Goal: Information Seeking & Learning: Learn about a topic

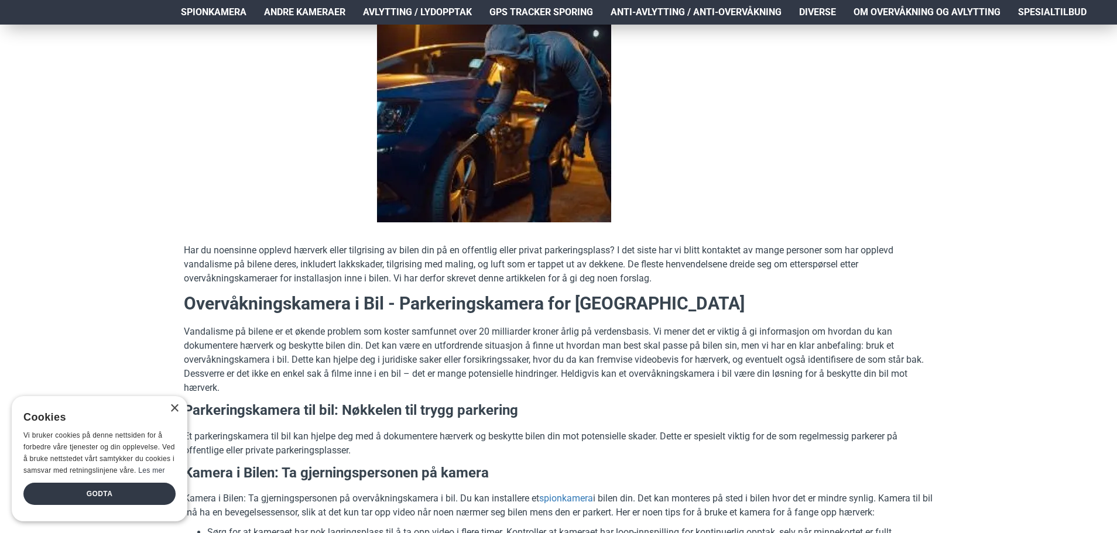
scroll to position [234, 0]
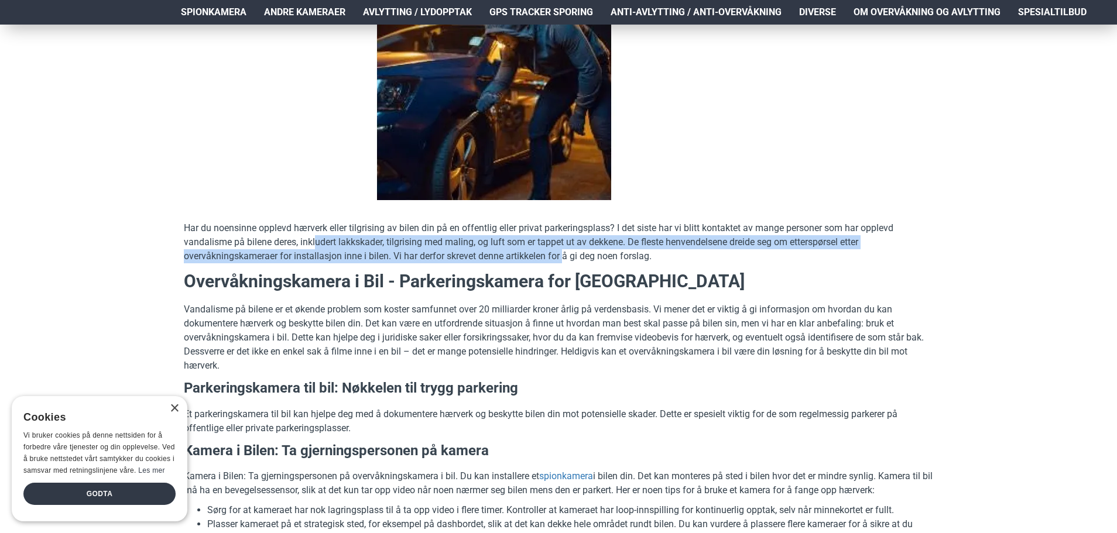
drag, startPoint x: 318, startPoint y: 242, endPoint x: 566, endPoint y: 252, distance: 248.5
click at [566, 252] on p "Har du noensinne opplevd hærverk eller tilgrising av bilen din på en offentlig …" at bounding box center [558, 242] width 749 height 42
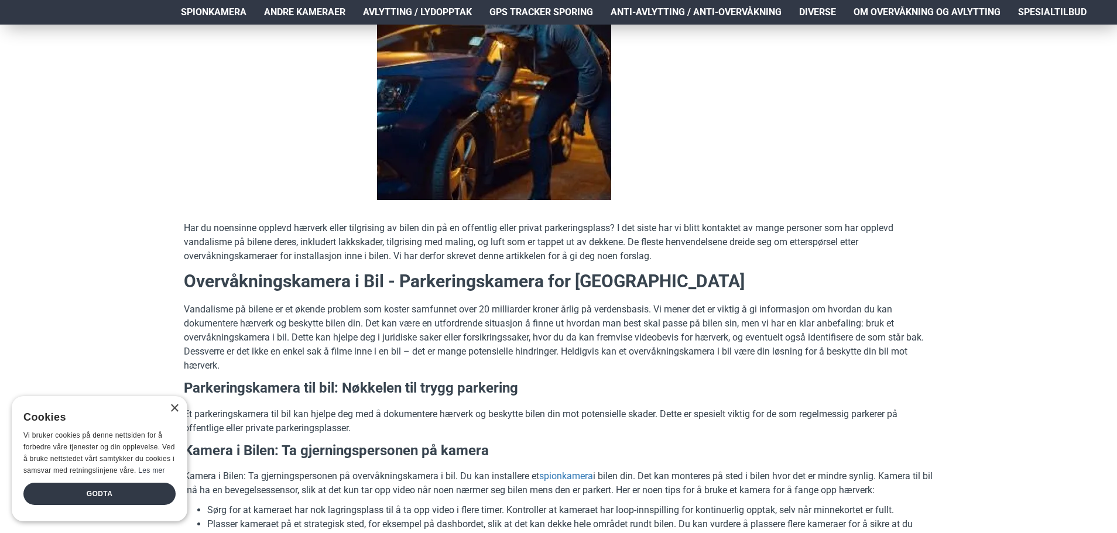
click at [479, 311] on p "Vandalisme på bilene er et økende problem som koster samfunnet over 20 milliard…" at bounding box center [558, 338] width 749 height 70
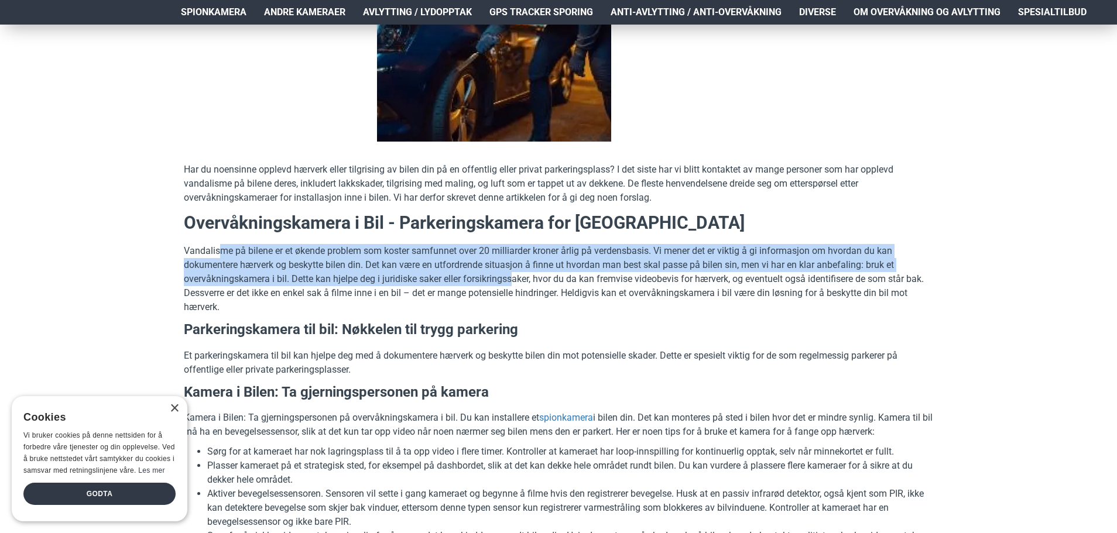
drag, startPoint x: 220, startPoint y: 248, endPoint x: 516, endPoint y: 280, distance: 298.0
click at [516, 280] on p "Vandalisme på bilene er et økende problem som koster samfunnet over 20 milliard…" at bounding box center [558, 279] width 749 height 70
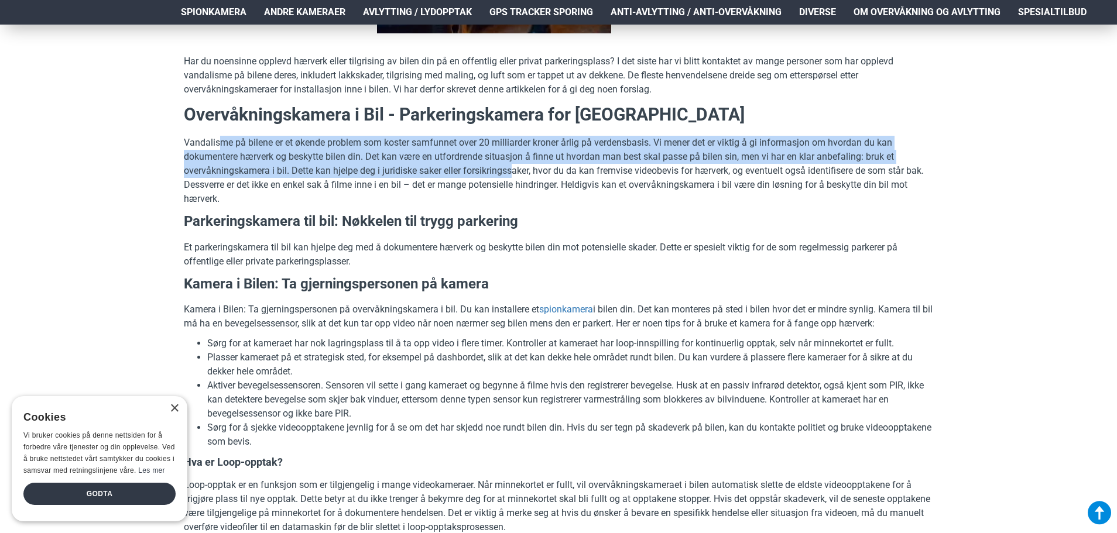
scroll to position [410, 0]
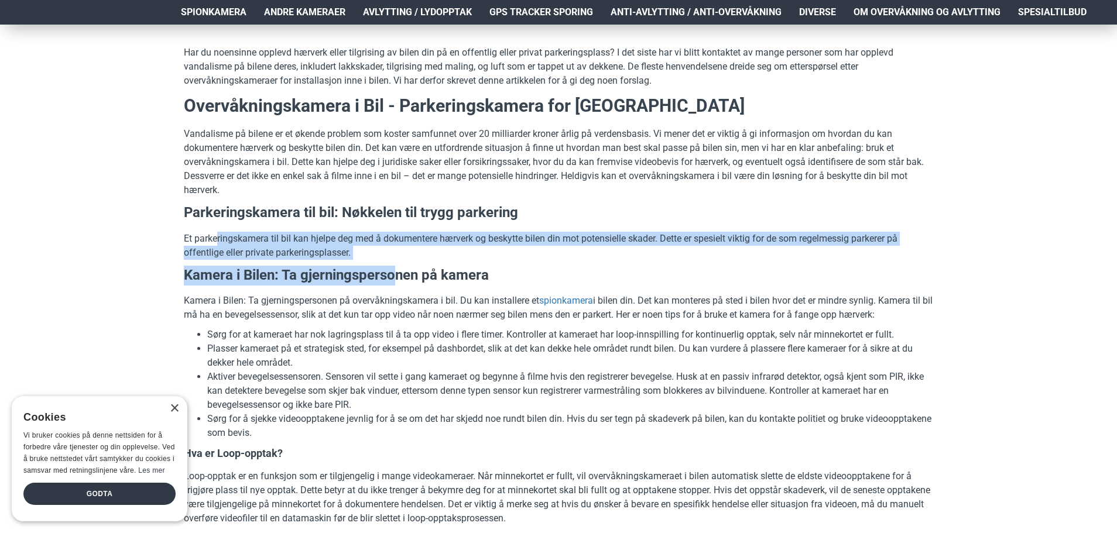
drag, startPoint x: 218, startPoint y: 237, endPoint x: 395, endPoint y: 271, distance: 180.0
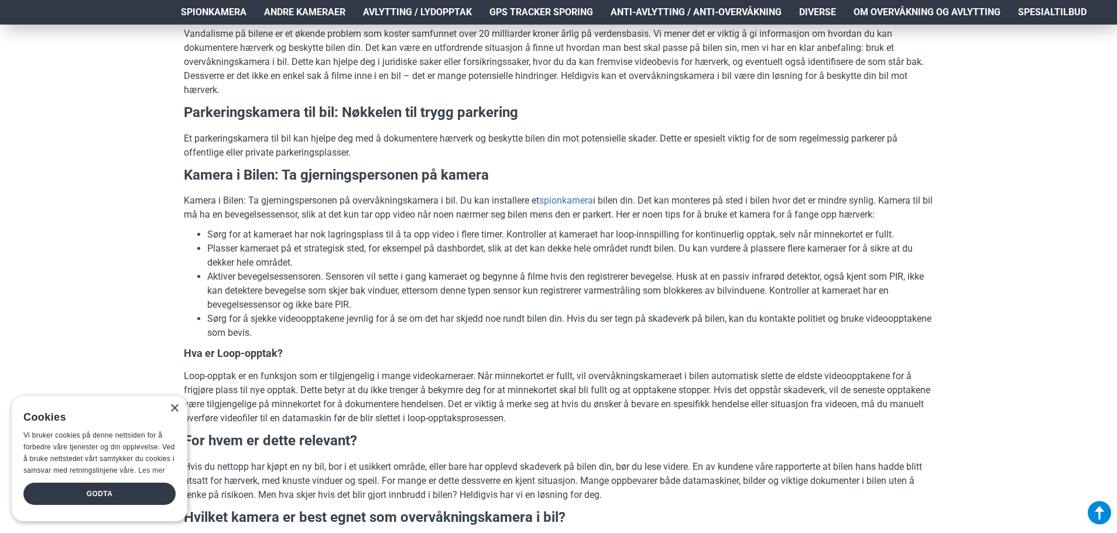
scroll to position [527, 0]
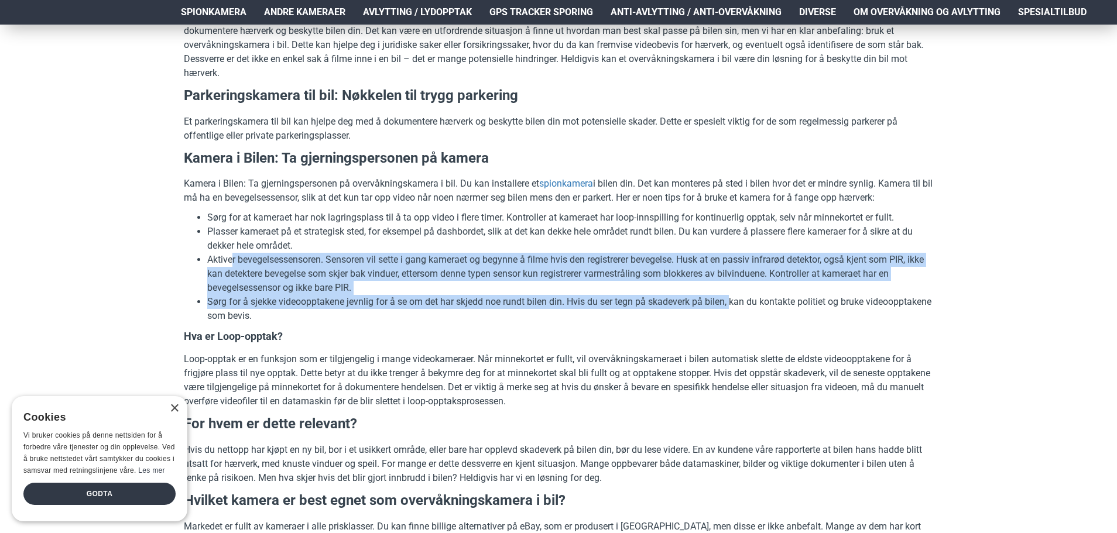
drag, startPoint x: 233, startPoint y: 258, endPoint x: 734, endPoint y: 298, distance: 502.2
click at [734, 298] on ul "Sørg for at kameraet har nok lagringsplass til å ta opp video i flere timer. Ko…" at bounding box center [558, 267] width 749 height 112
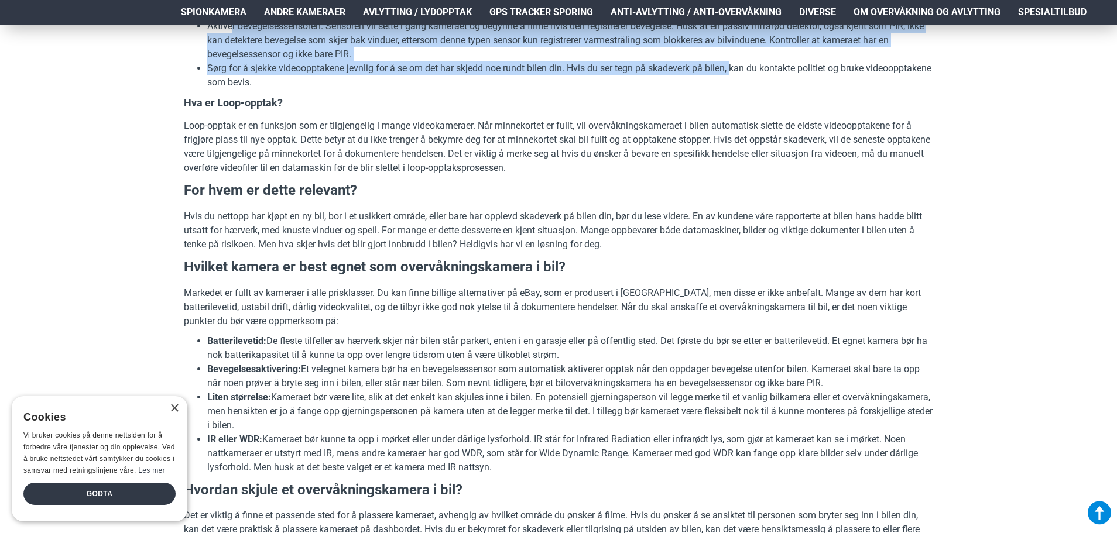
scroll to position [761, 0]
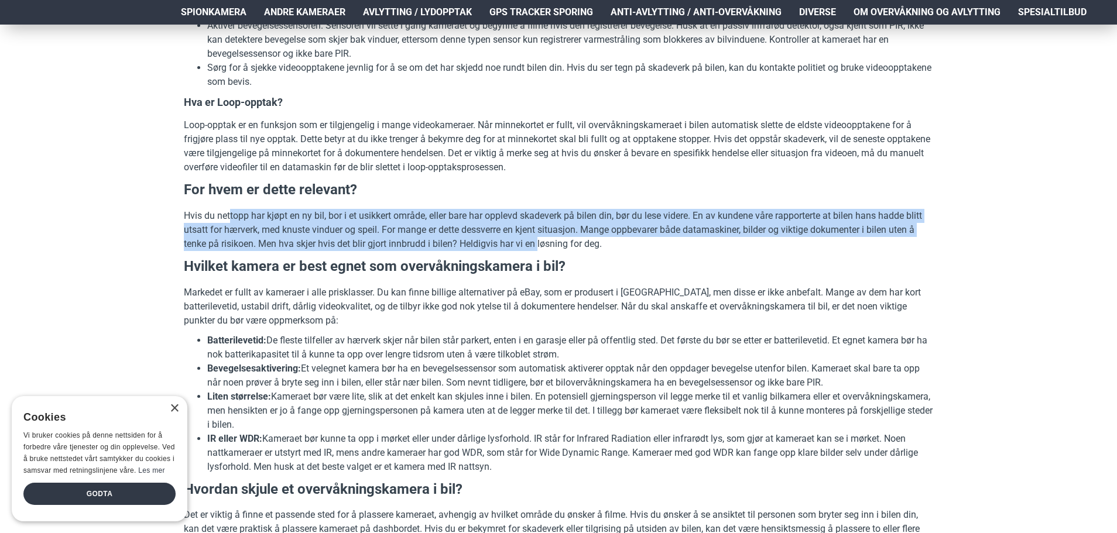
drag, startPoint x: 232, startPoint y: 210, endPoint x: 540, endPoint y: 245, distance: 310.5
click at [540, 245] on p "Hvis du nettopp har kjøpt en ny bil, bor i et usikkert område, eller bare har o…" at bounding box center [558, 230] width 749 height 42
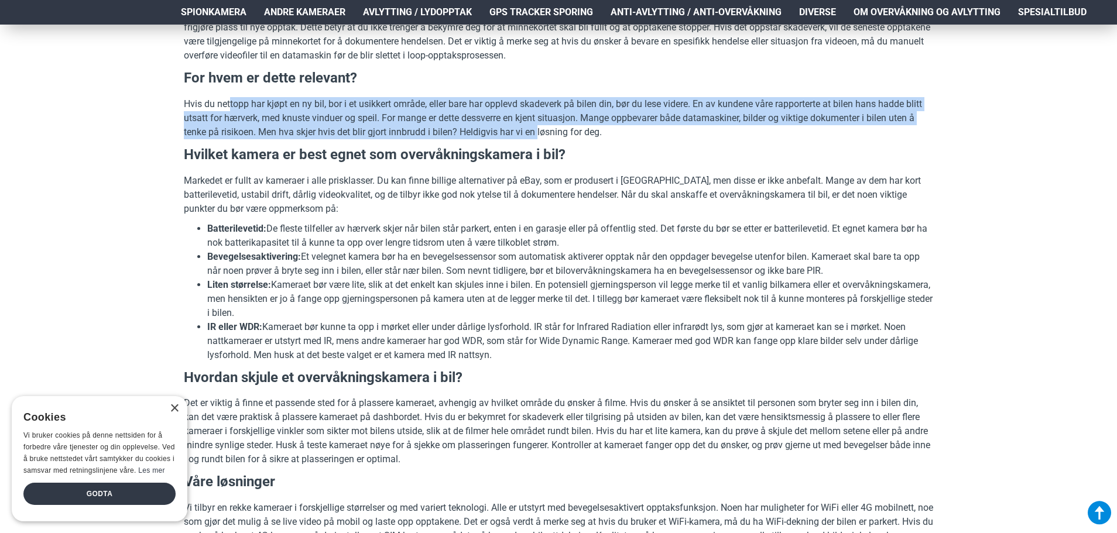
scroll to position [878, 0]
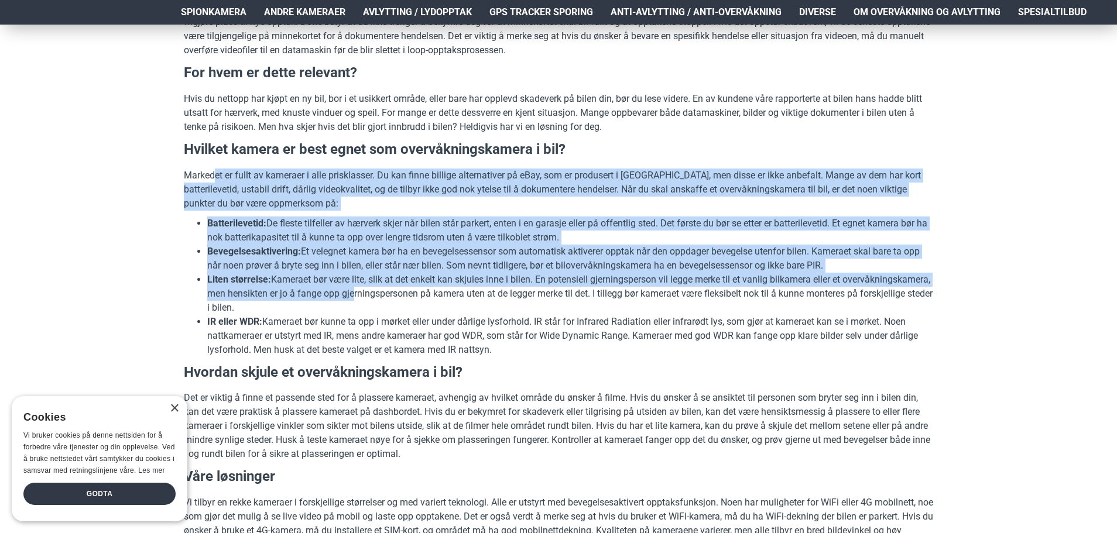
drag, startPoint x: 214, startPoint y: 171, endPoint x: 443, endPoint y: 288, distance: 256.6
click at [443, 288] on div "Har du noensinne opplevd hærverk eller tilgrising av bilen din på en offentlig …" at bounding box center [558, 526] width 749 height 1899
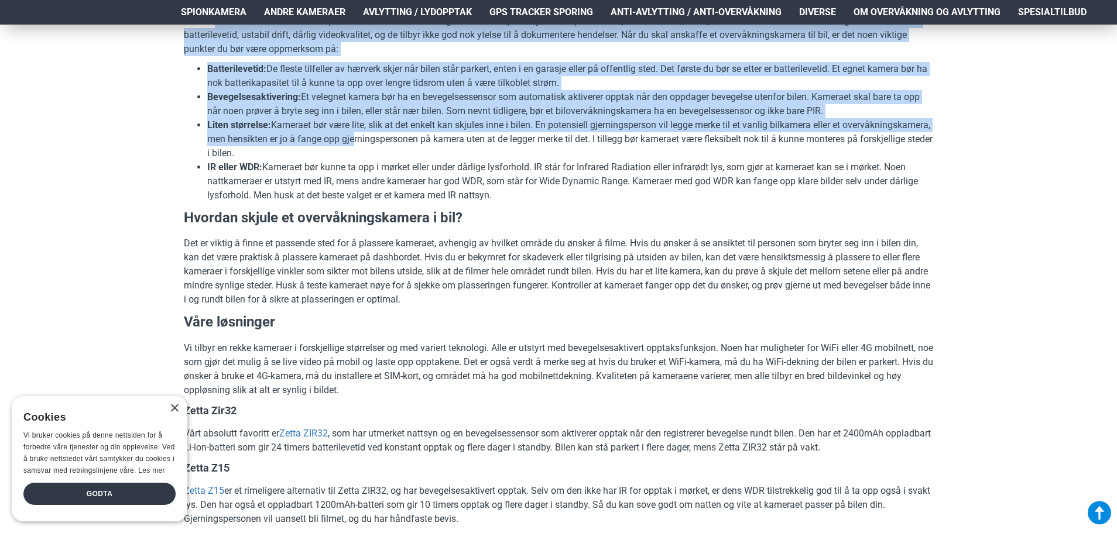
scroll to position [1054, 0]
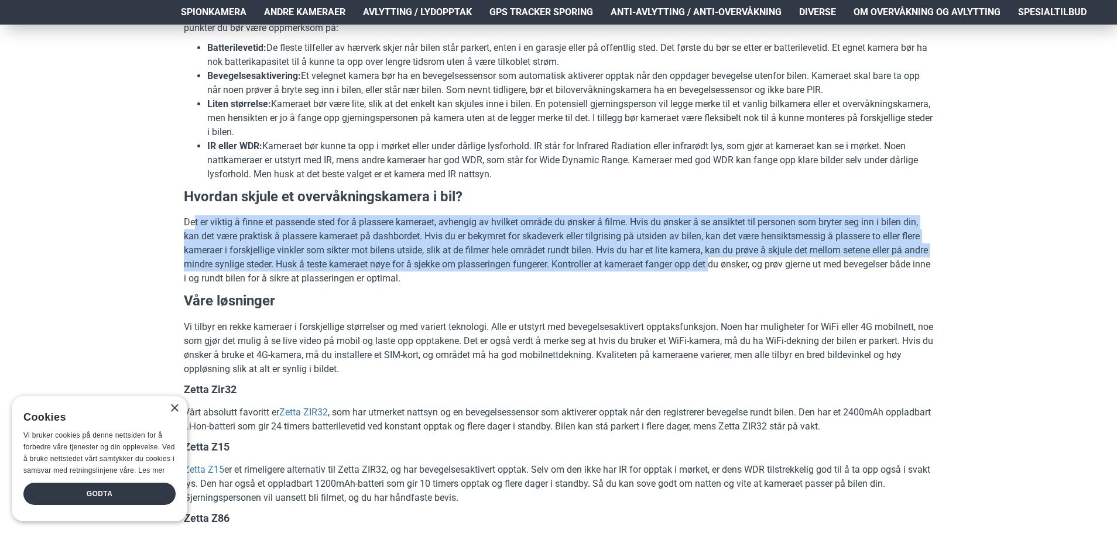
drag, startPoint x: 248, startPoint y: 227, endPoint x: 739, endPoint y: 266, distance: 492.8
click at [739, 266] on p "Det er viktig å finne et passende sted for å plassere kameraet, avhengig av hvi…" at bounding box center [558, 250] width 749 height 70
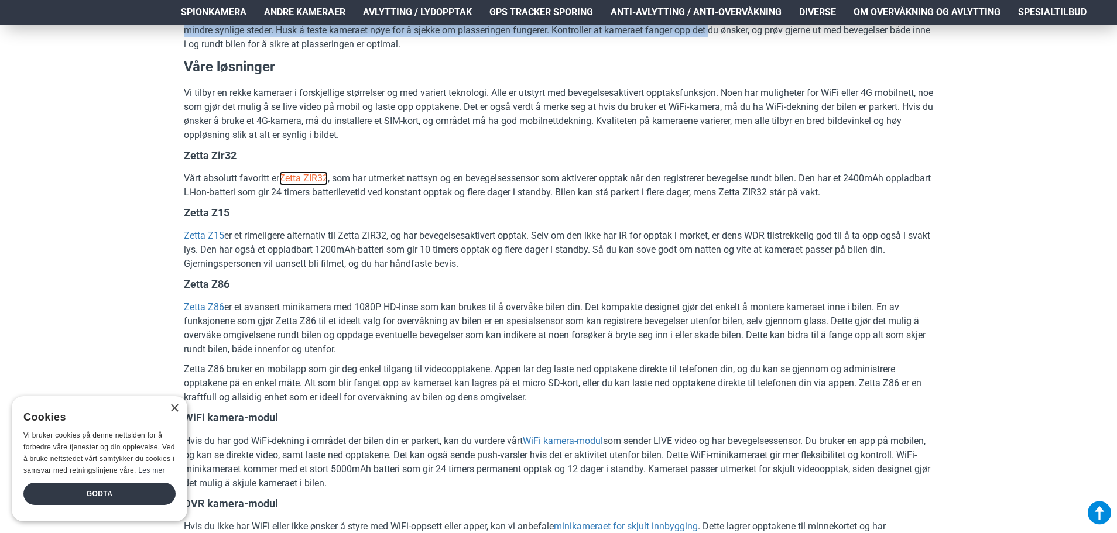
scroll to position [1229, 0]
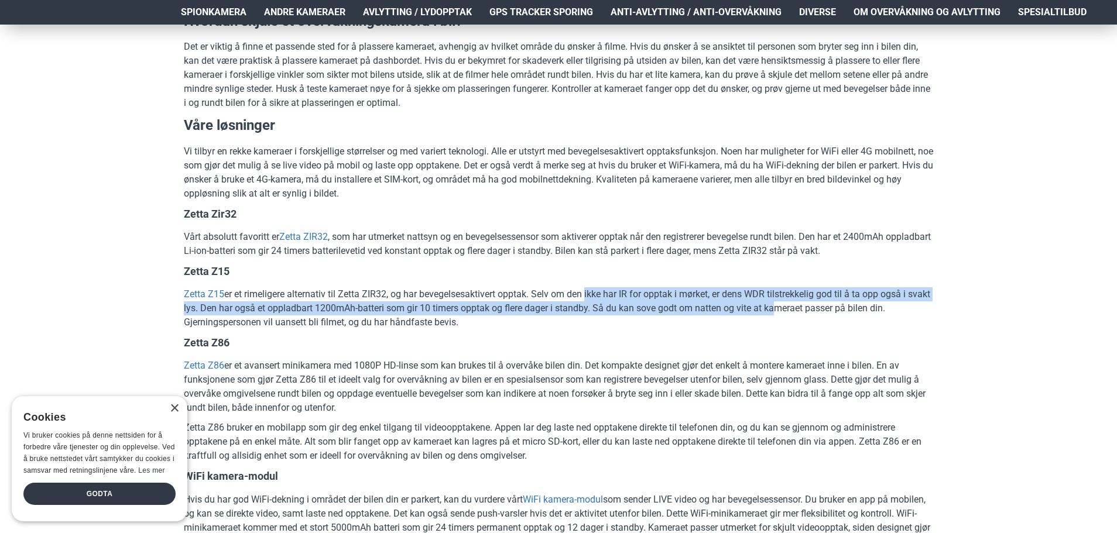
drag, startPoint x: 628, startPoint y: 295, endPoint x: 797, endPoint y: 304, distance: 169.5
click at [797, 304] on p "Zetta Z15 er et rimeligere alternativ til Zetta ZIR32, og har bevegelsesaktiver…" at bounding box center [558, 308] width 749 height 42
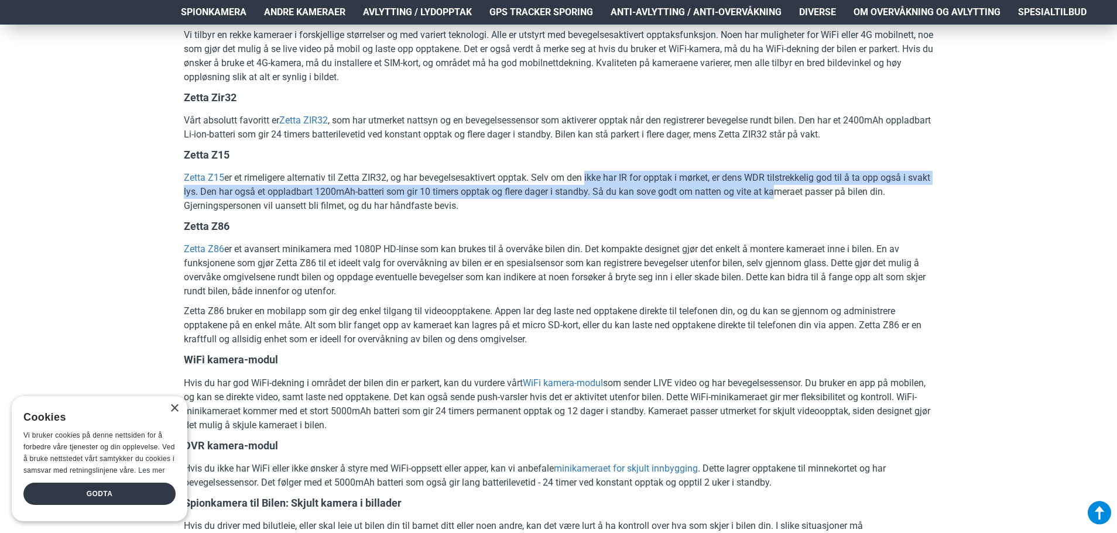
scroll to position [1347, 0]
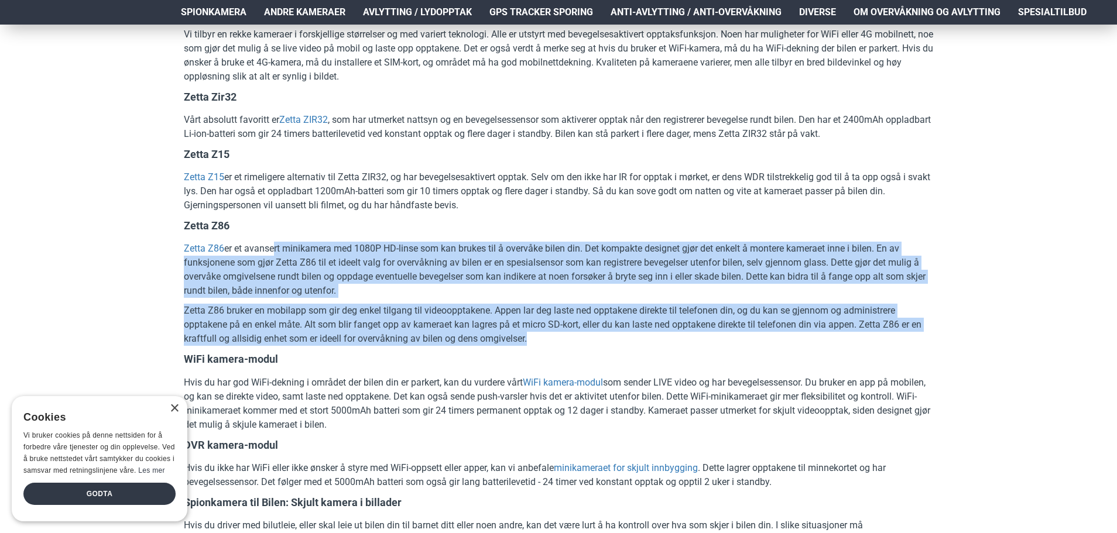
drag, startPoint x: 325, startPoint y: 254, endPoint x: 587, endPoint y: 345, distance: 277.2
click at [587, 345] on div "Har du noensinne opplevd hærverk eller tilgrising av bilen din på en offentlig …" at bounding box center [558, 58] width 749 height 1899
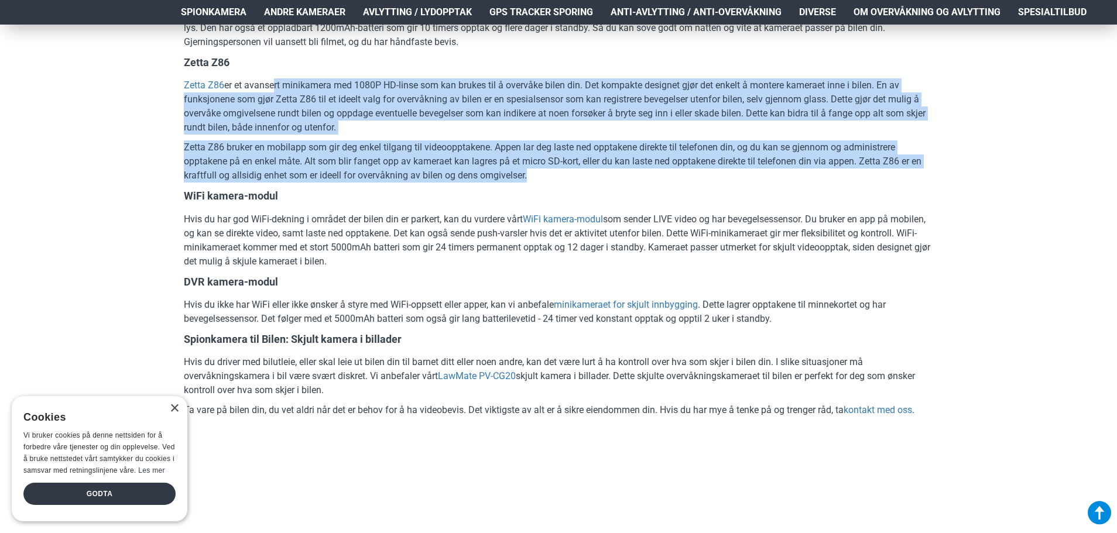
scroll to position [1522, 0]
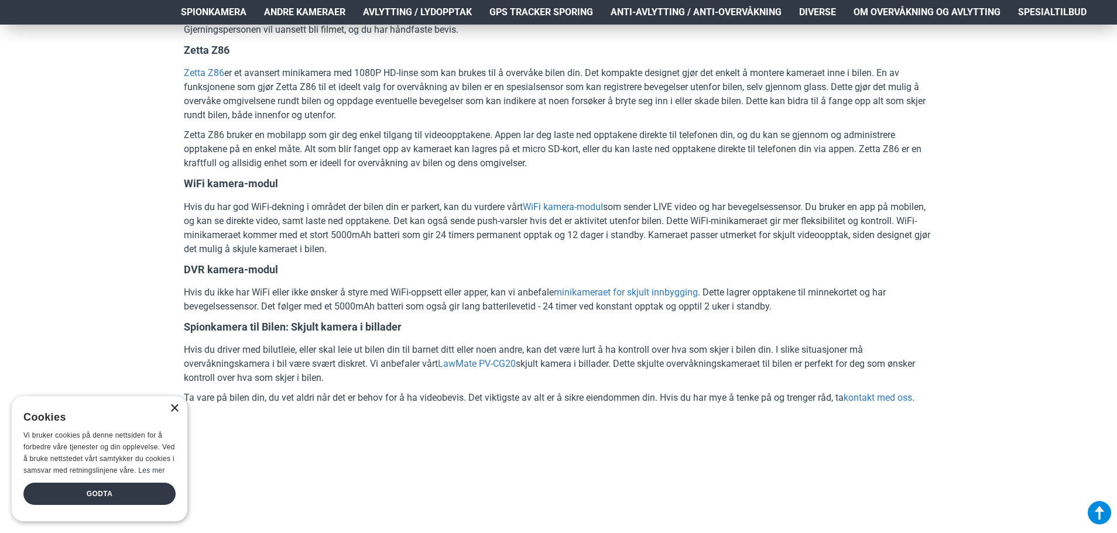
click at [175, 407] on div "×" at bounding box center [174, 409] width 9 height 9
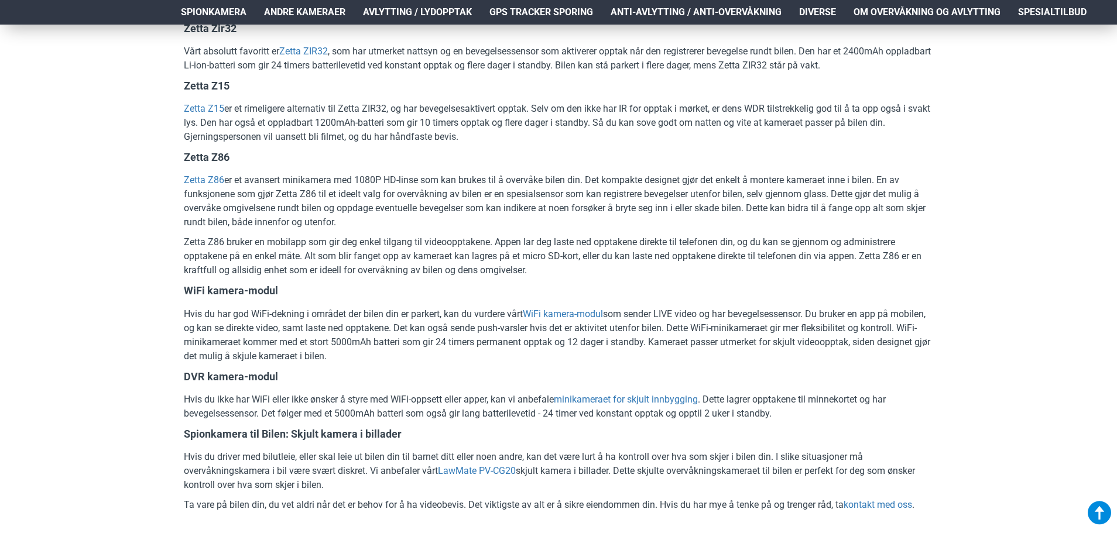
scroll to position [1440, 0]
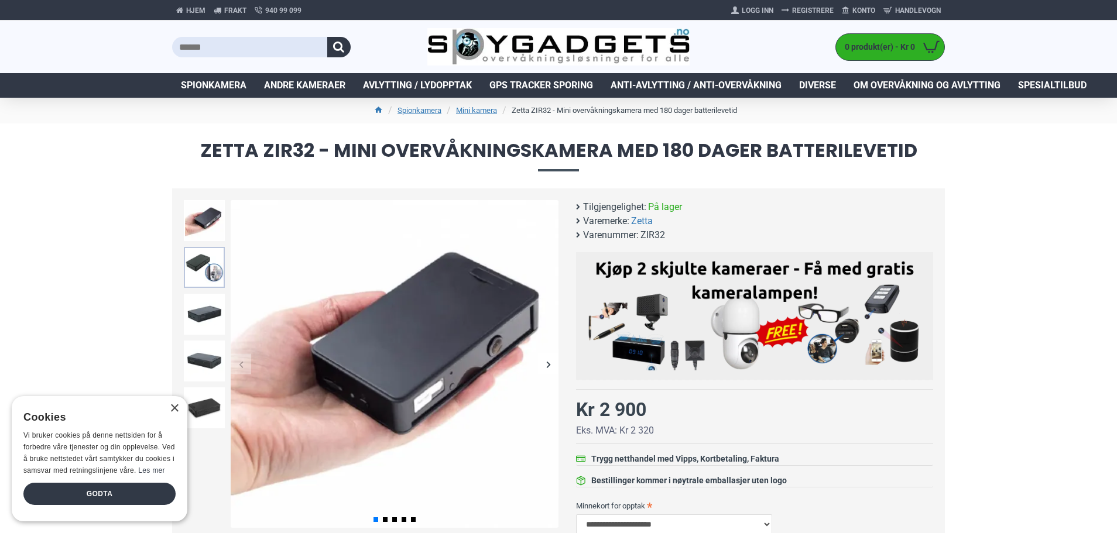
click at [211, 266] on img at bounding box center [204, 267] width 41 height 41
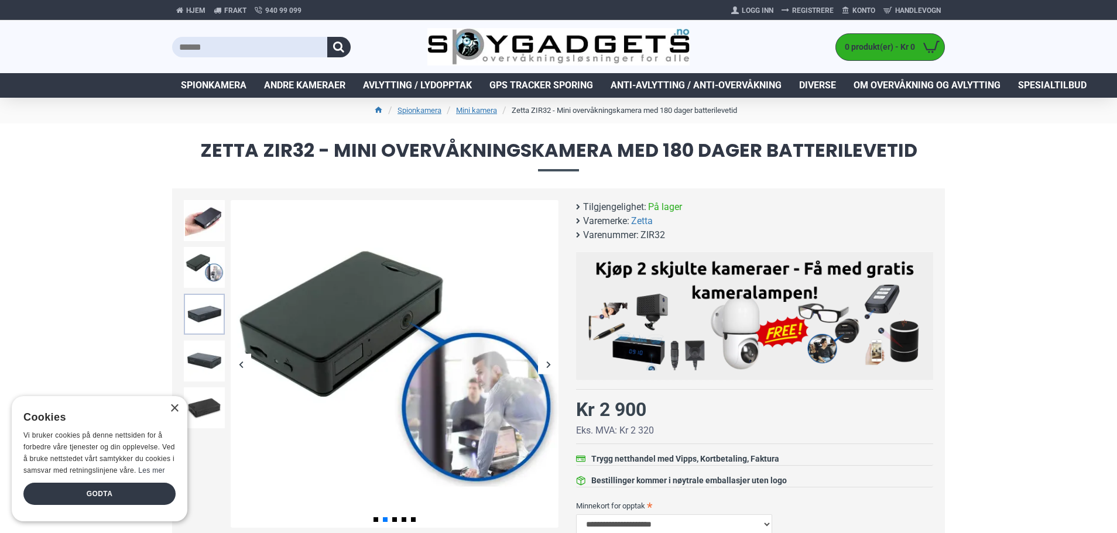
click at [206, 306] on img at bounding box center [204, 314] width 41 height 41
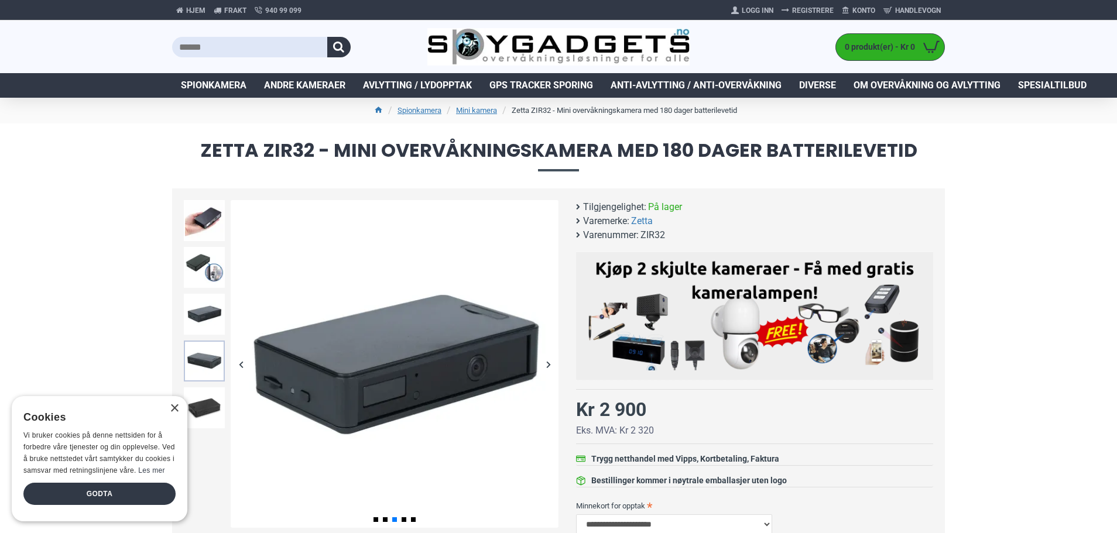
click at [200, 351] on img at bounding box center [204, 361] width 41 height 41
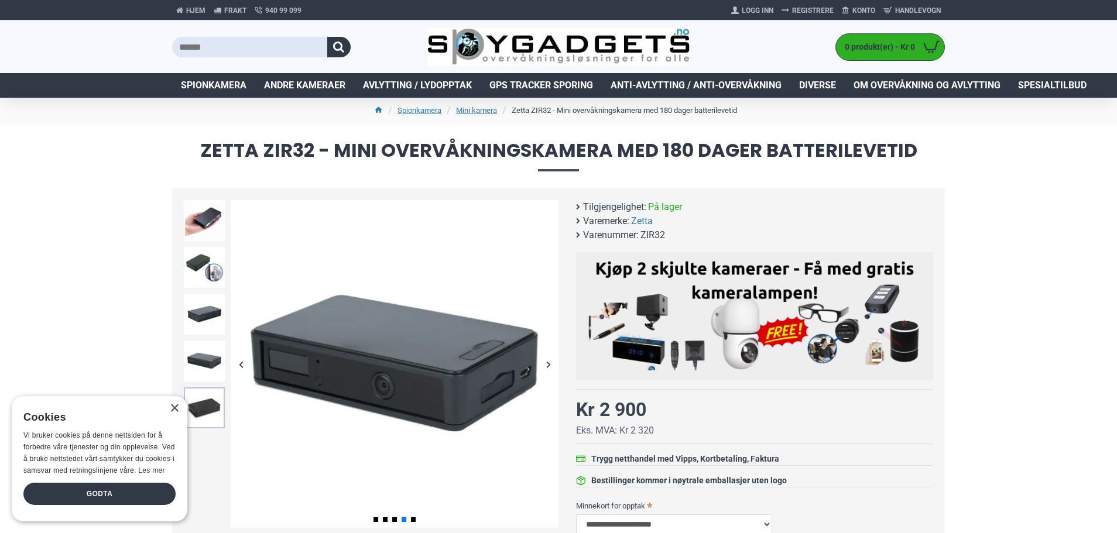
click at [199, 401] on img at bounding box center [204, 408] width 41 height 41
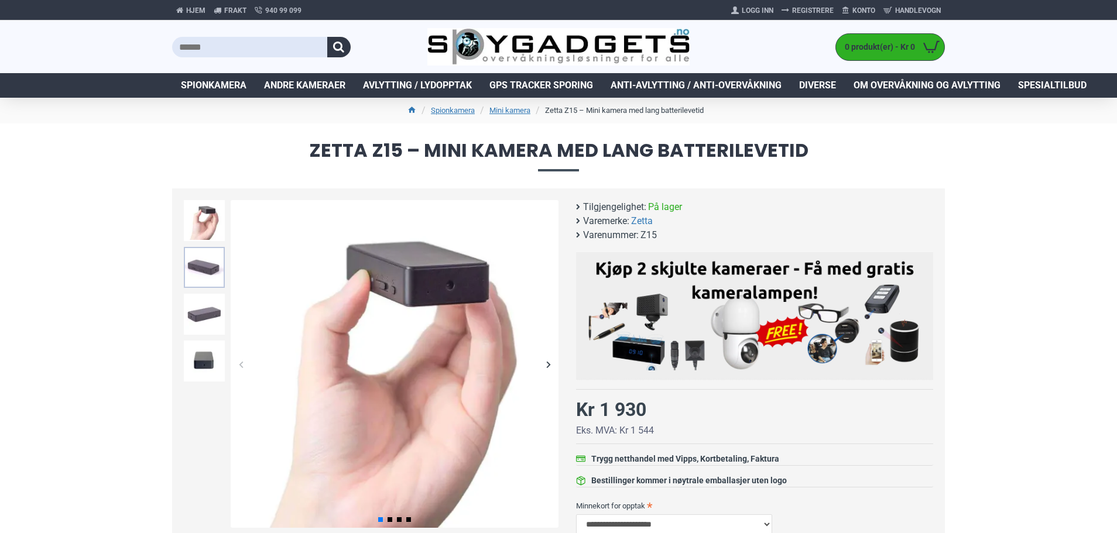
click at [197, 269] on img at bounding box center [204, 267] width 41 height 41
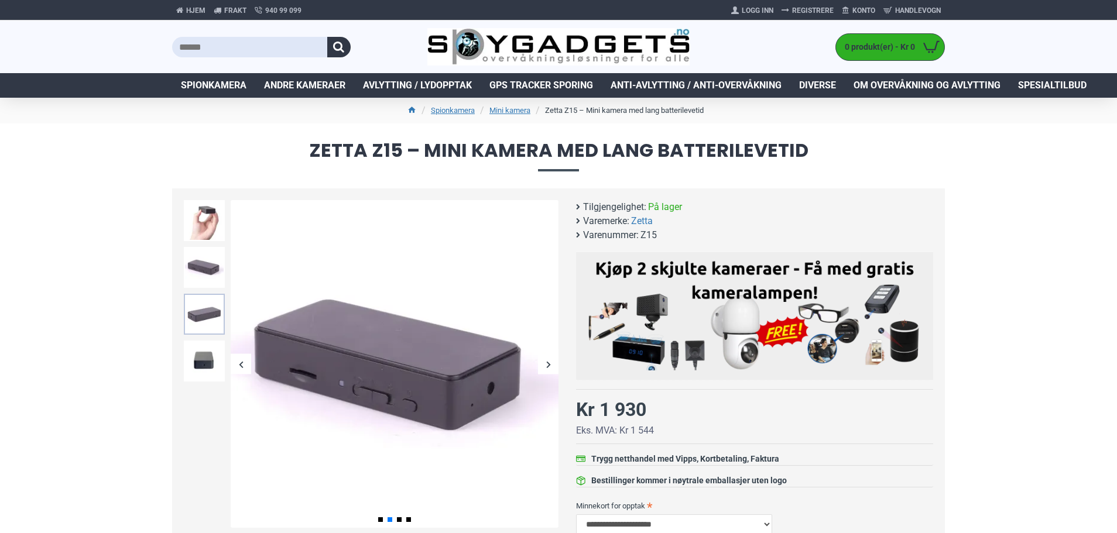
click at [194, 310] on img at bounding box center [204, 314] width 41 height 41
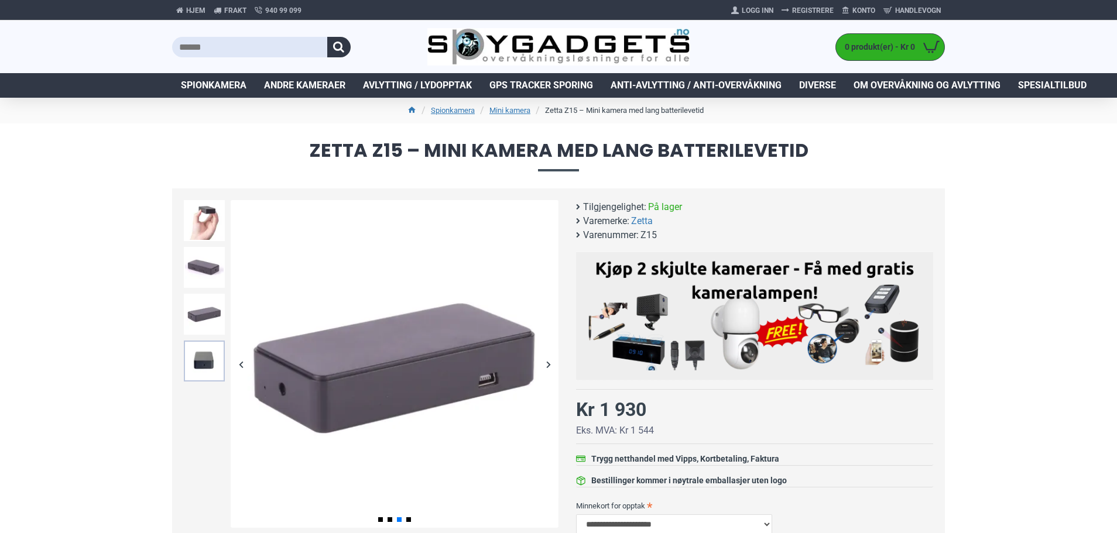
click at [196, 366] on img at bounding box center [204, 361] width 41 height 41
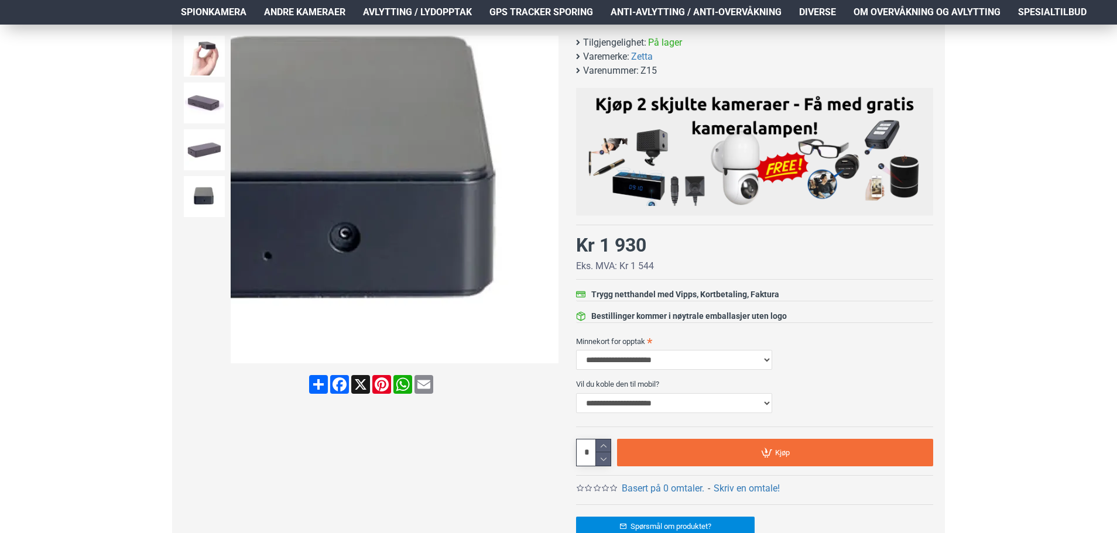
scroll to position [176, 0]
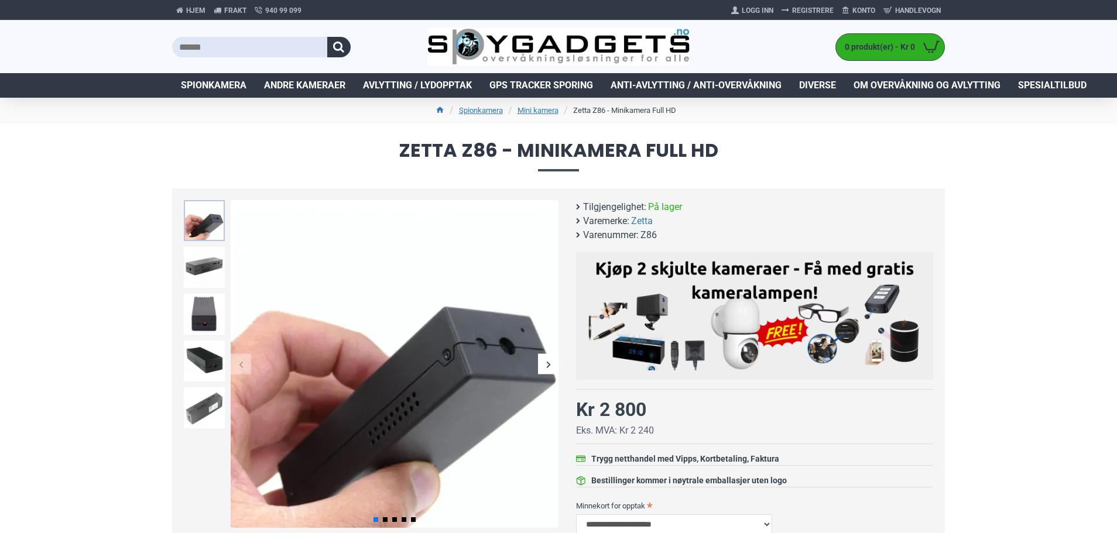
click at [211, 231] on img at bounding box center [204, 220] width 41 height 41
click at [206, 279] on img at bounding box center [204, 267] width 41 height 41
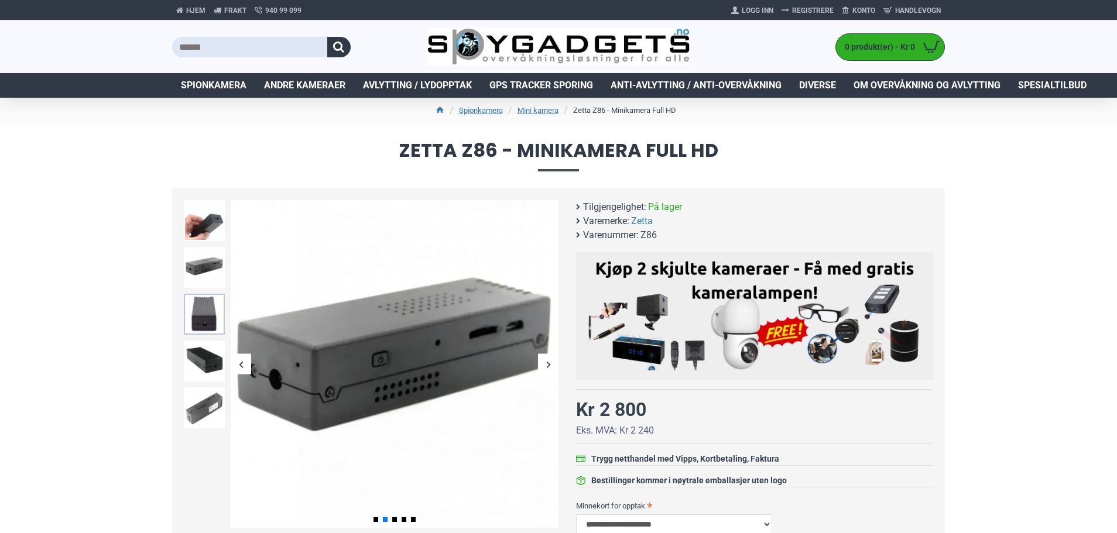
click at [196, 317] on img at bounding box center [204, 314] width 41 height 41
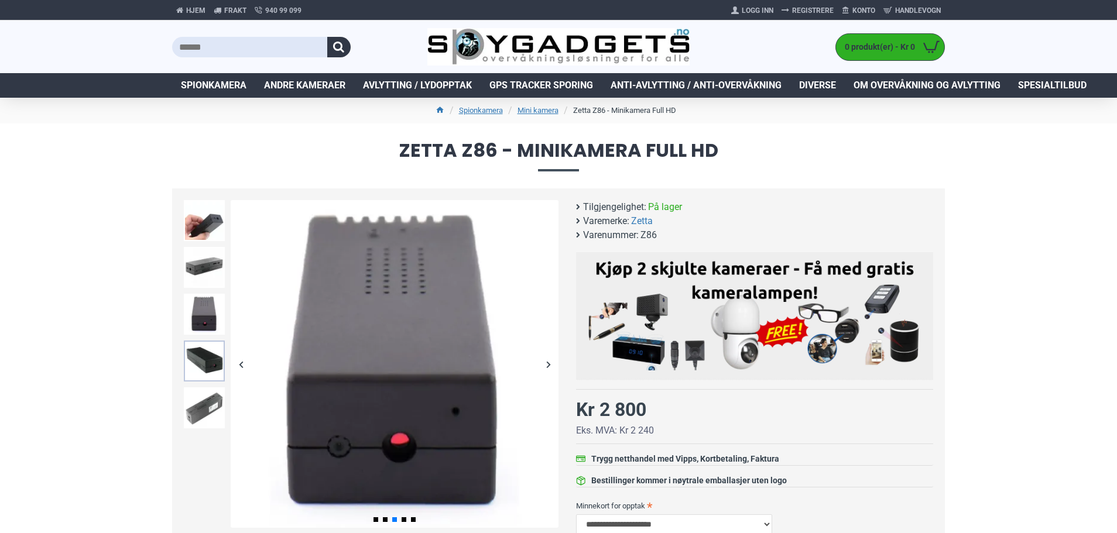
click at [197, 359] on img at bounding box center [204, 361] width 41 height 41
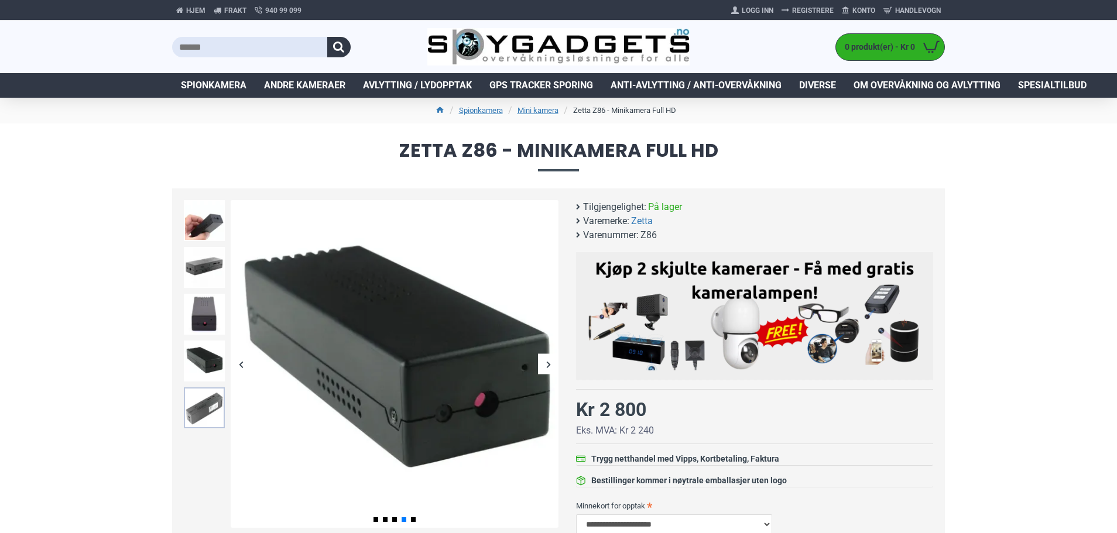
click at [200, 403] on img at bounding box center [204, 408] width 41 height 41
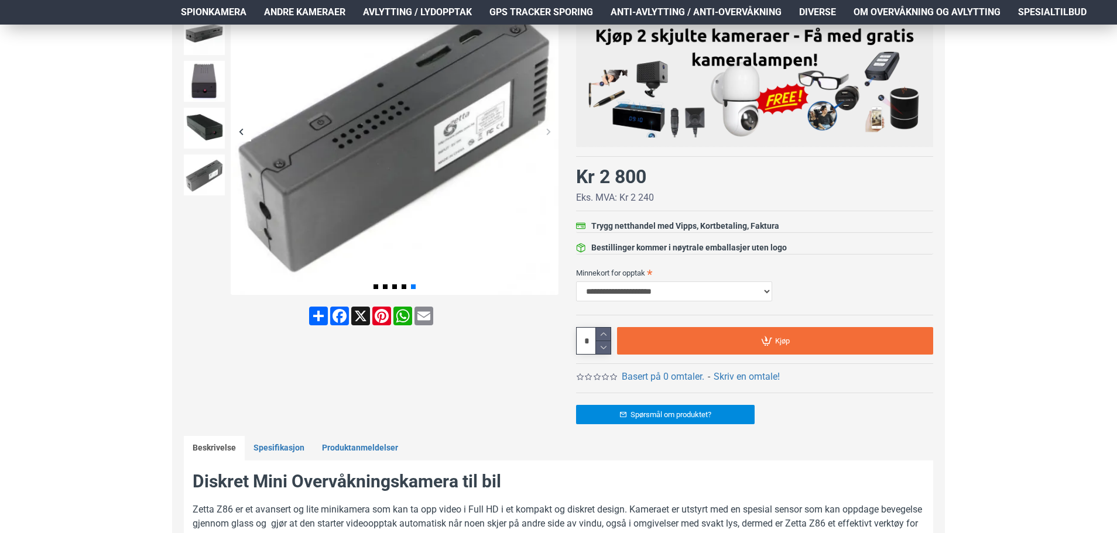
scroll to position [234, 0]
